Goal: Navigation & Orientation: Find specific page/section

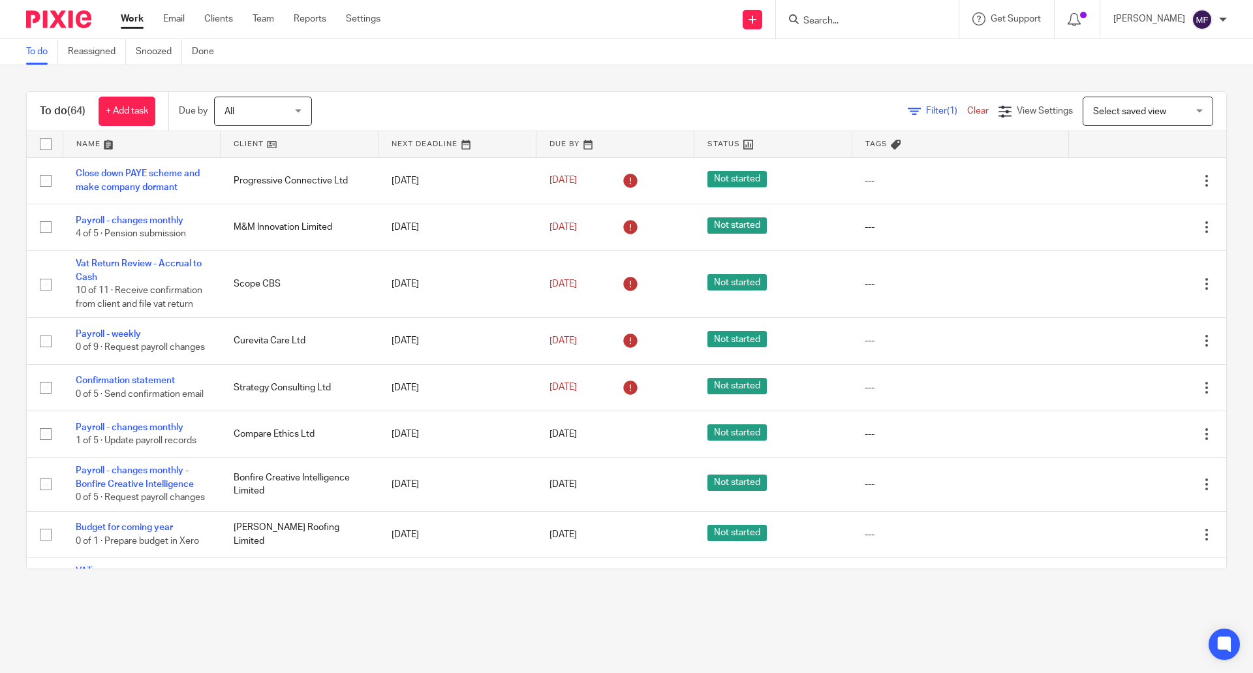
click at [839, 22] on input "Search" at bounding box center [860, 22] width 117 height 12
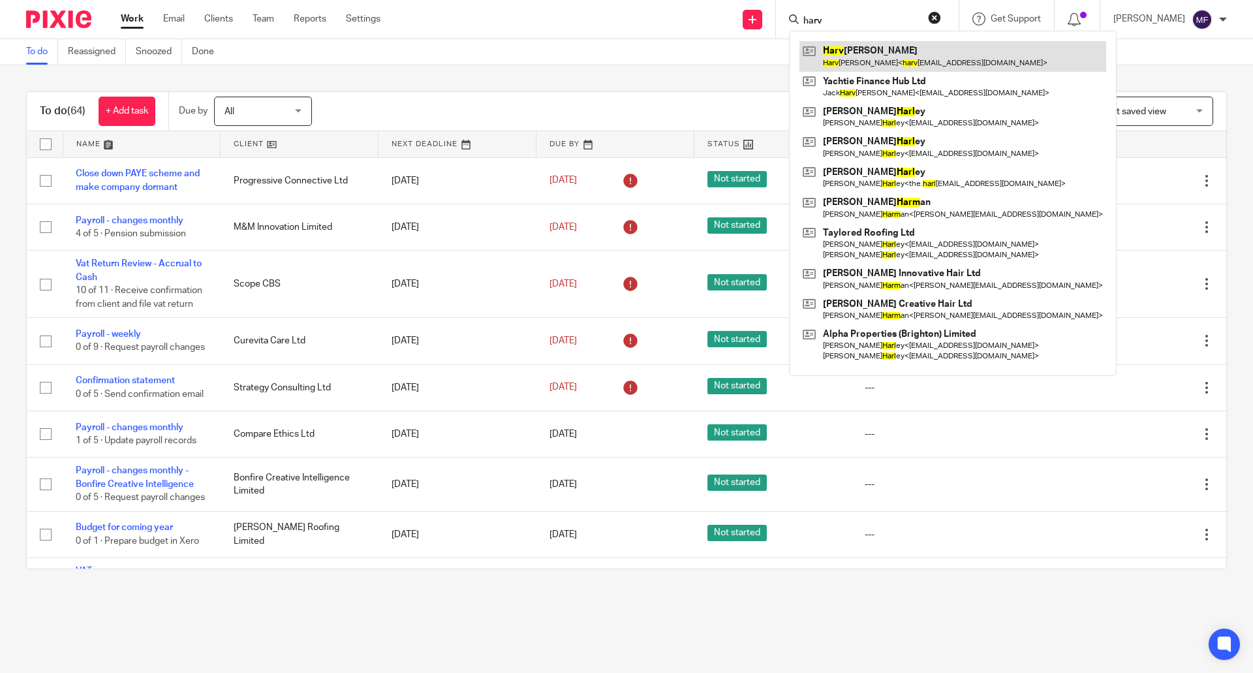
type input "harv"
click at [864, 53] on link at bounding box center [953, 56] width 307 height 30
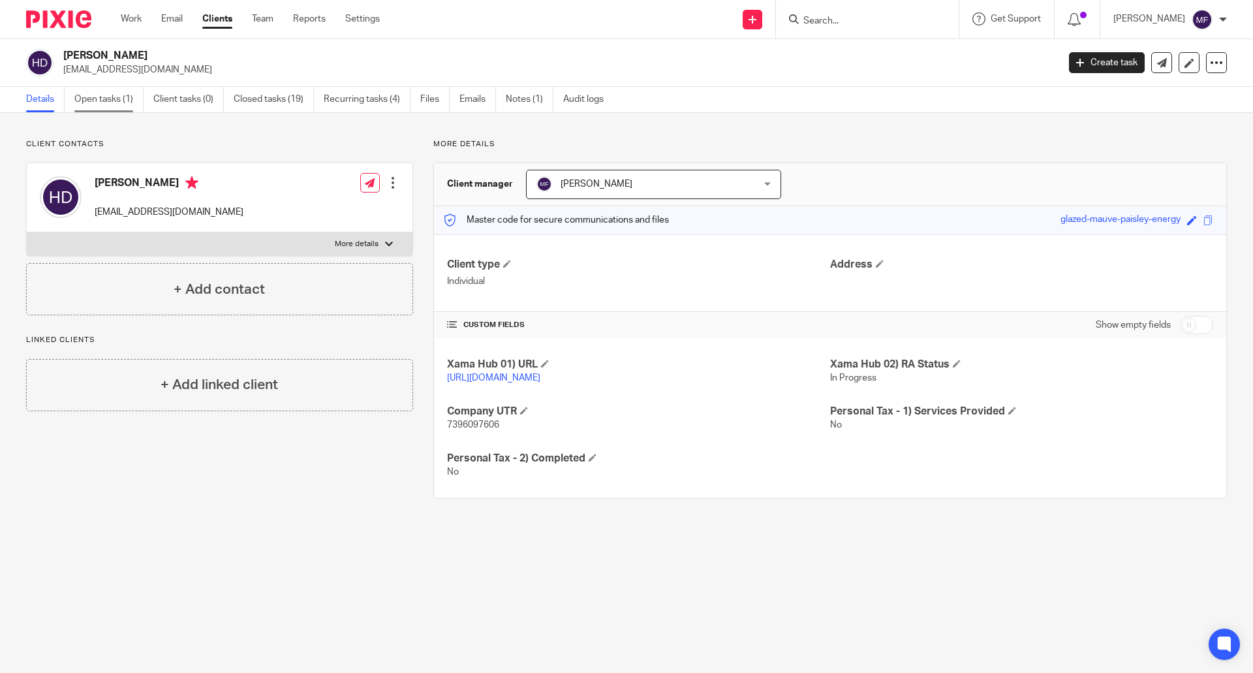
click at [93, 93] on link "Open tasks (1)" at bounding box center [108, 99] width 69 height 25
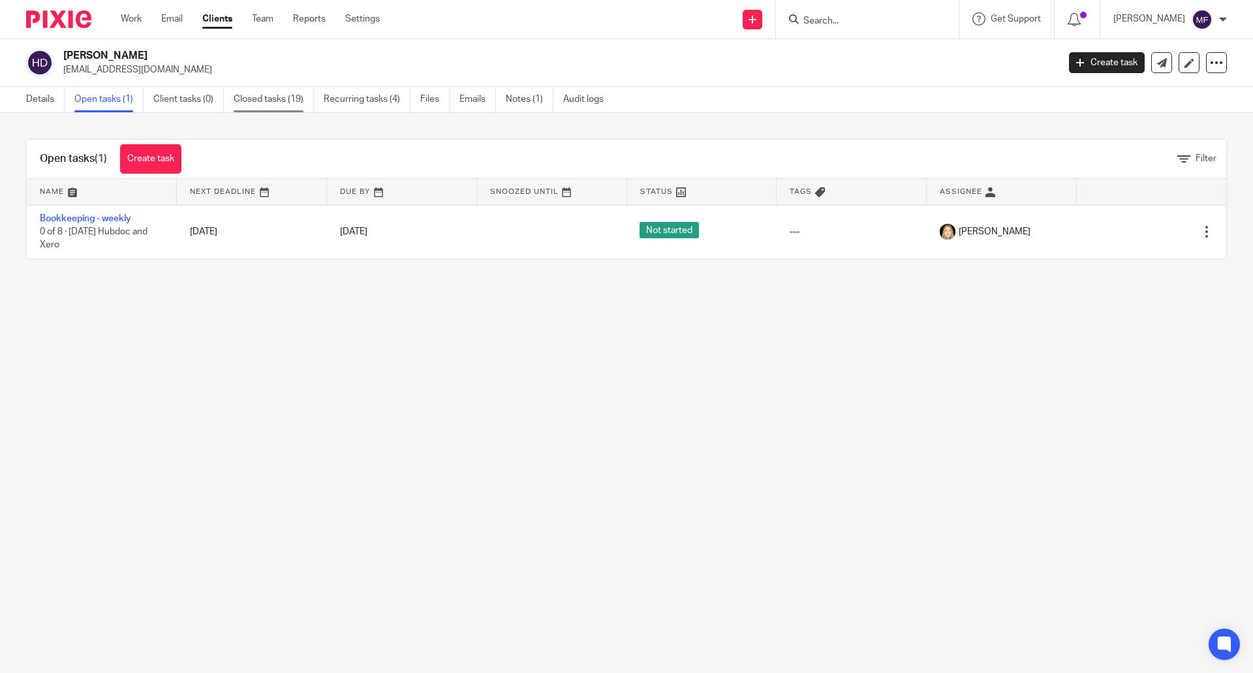
click at [289, 99] on link "Closed tasks (19)" at bounding box center [274, 99] width 80 height 25
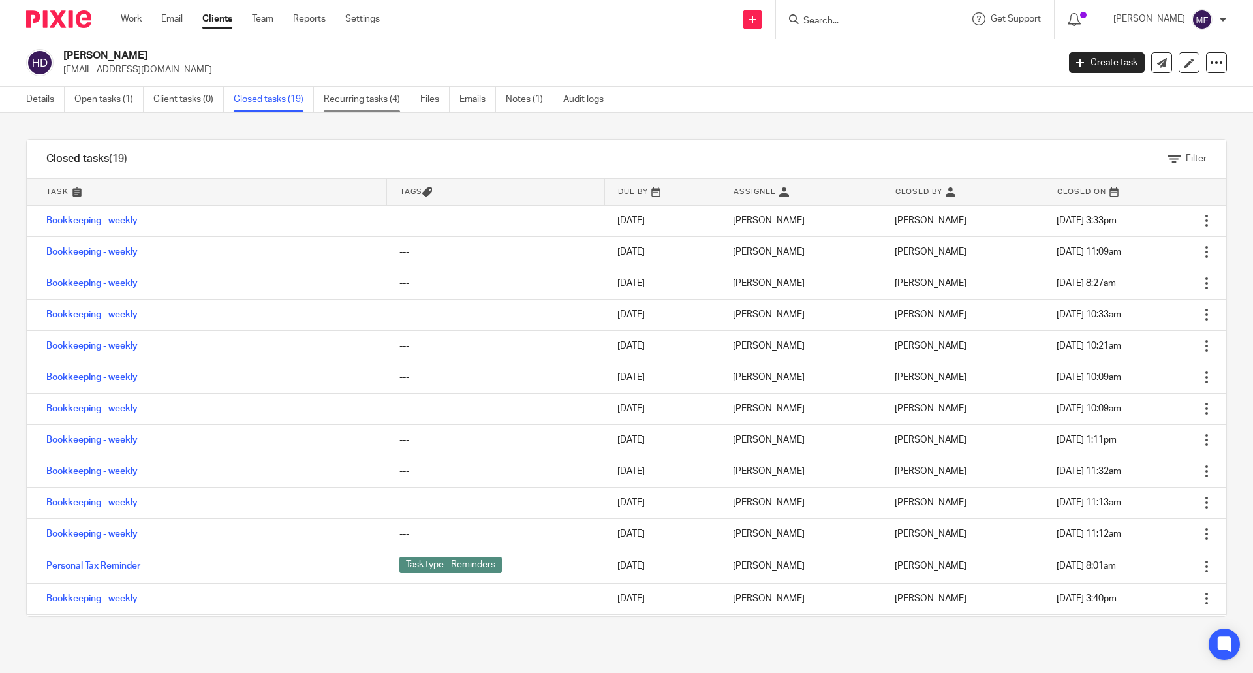
click at [379, 106] on link "Recurring tasks (4)" at bounding box center [367, 99] width 87 height 25
